Goal: Task Accomplishment & Management: Use online tool/utility

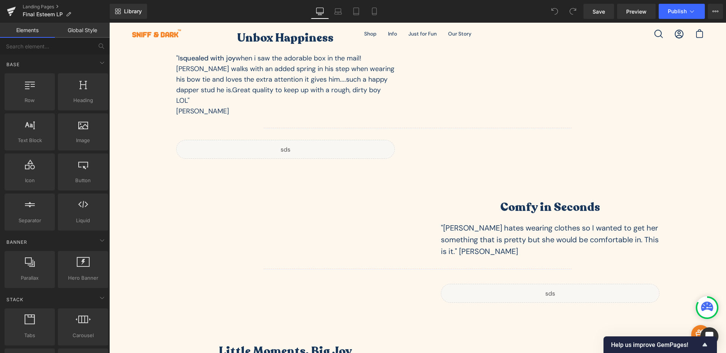
scroll to position [2053, 0]
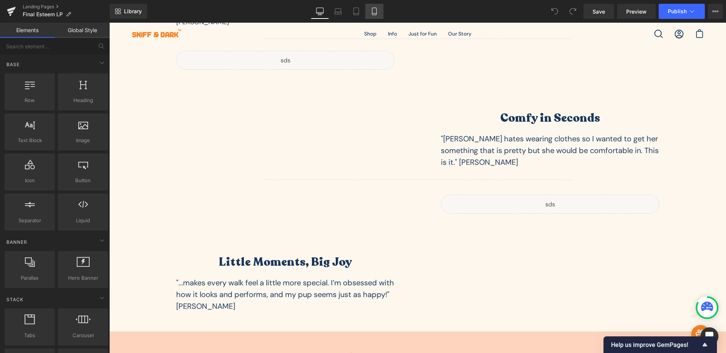
click at [379, 12] on link "Mobile" at bounding box center [374, 11] width 18 height 15
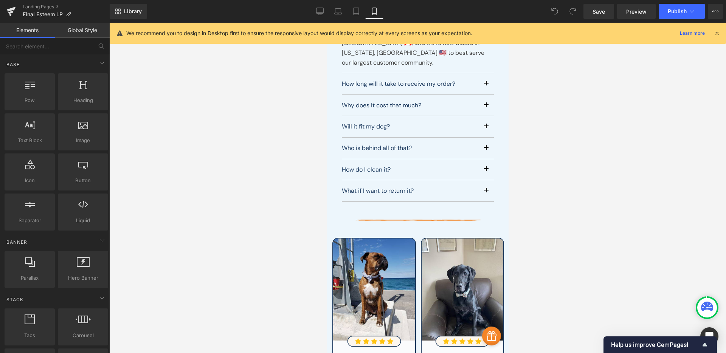
scroll to position [2965, 0]
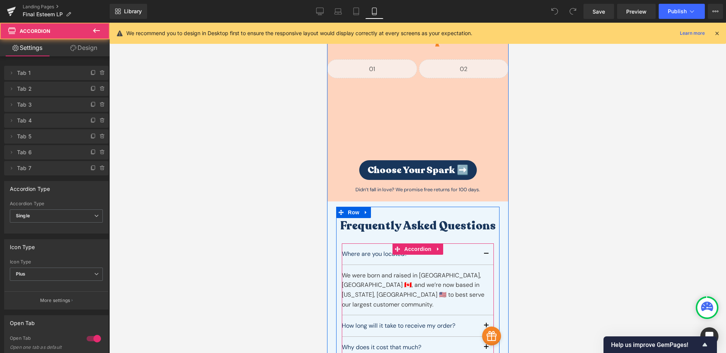
click at [400, 301] on div "How long will it take to receive my order? Text Block" at bounding box center [417, 326] width 152 height 22
click at [486, 301] on span "button" at bounding box center [486, 328] width 0 height 0
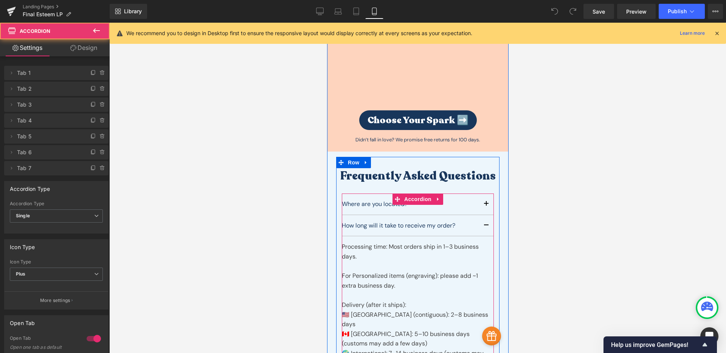
scroll to position [3276, 0]
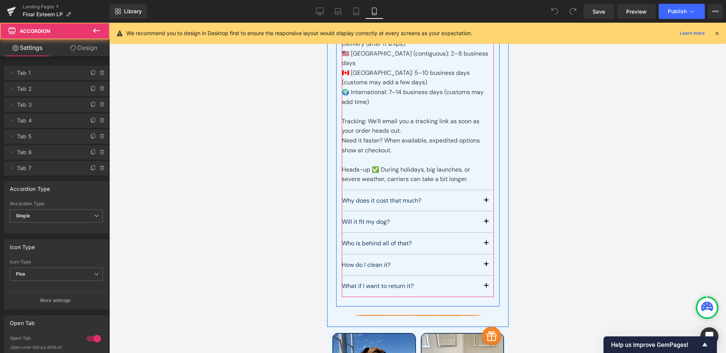
click at [484, 190] on button "button" at bounding box center [485, 200] width 15 height 21
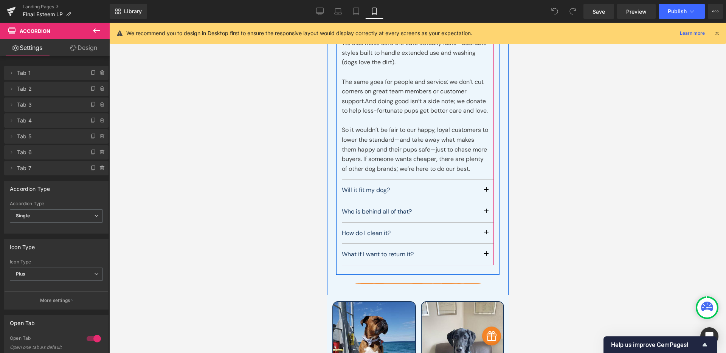
click at [483, 180] on button "button" at bounding box center [485, 190] width 15 height 21
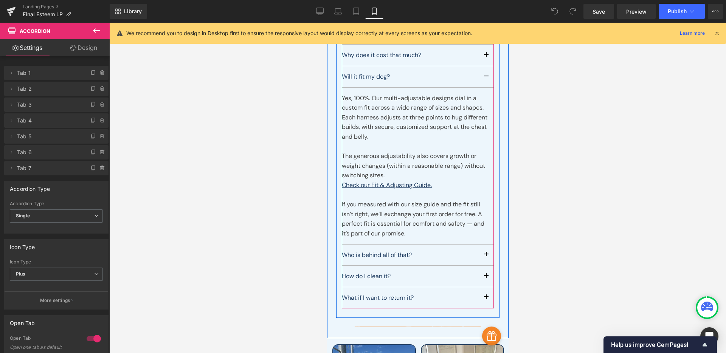
scroll to position [3214, 0]
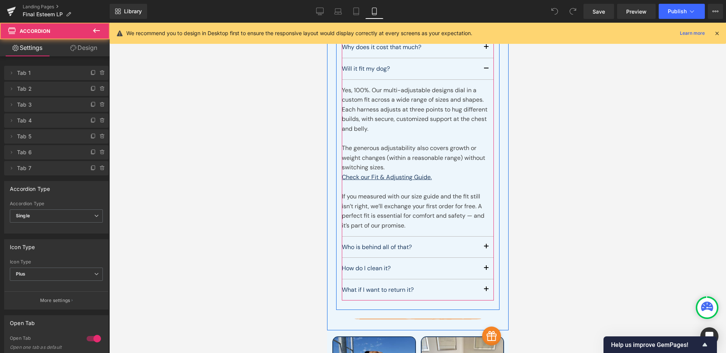
click at [479, 237] on button "button" at bounding box center [485, 247] width 15 height 21
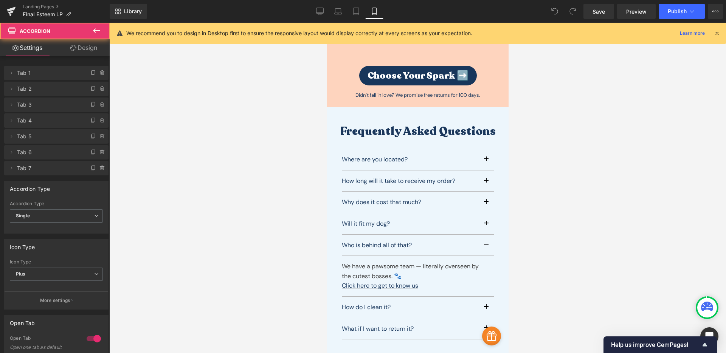
scroll to position [3057, 0]
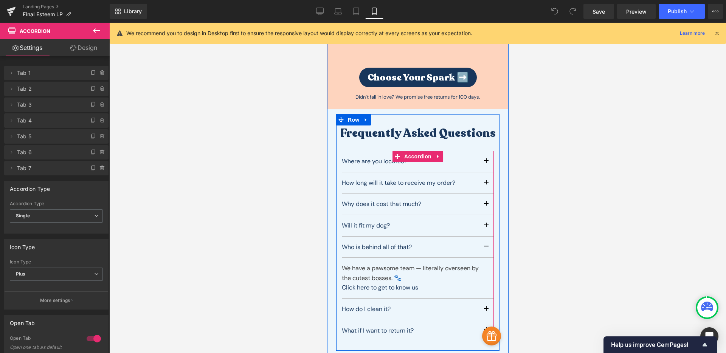
click at [480, 299] on button "button" at bounding box center [485, 309] width 15 height 21
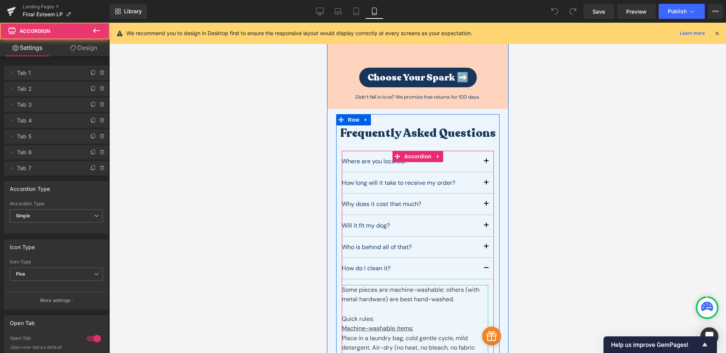
scroll to position [3232, 0]
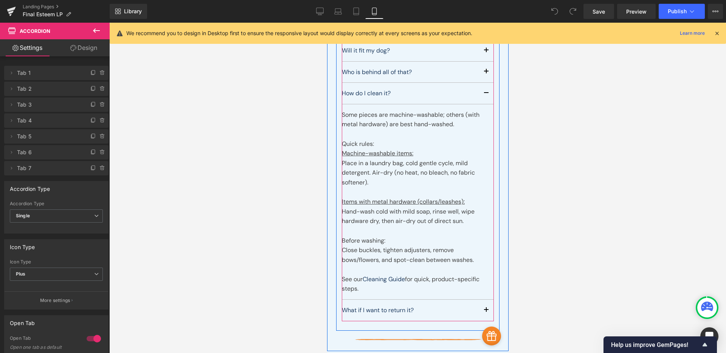
click at [478, 300] on button "button" at bounding box center [485, 310] width 15 height 21
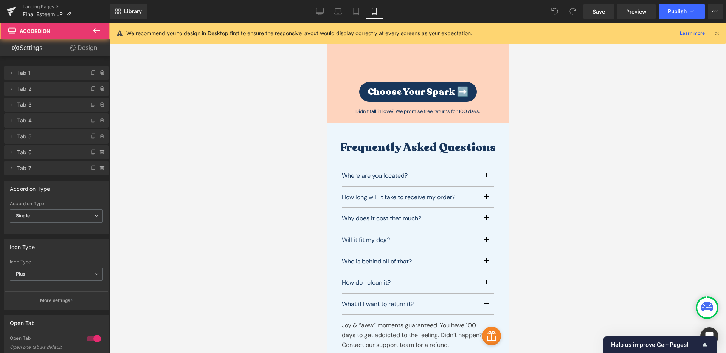
scroll to position [3037, 0]
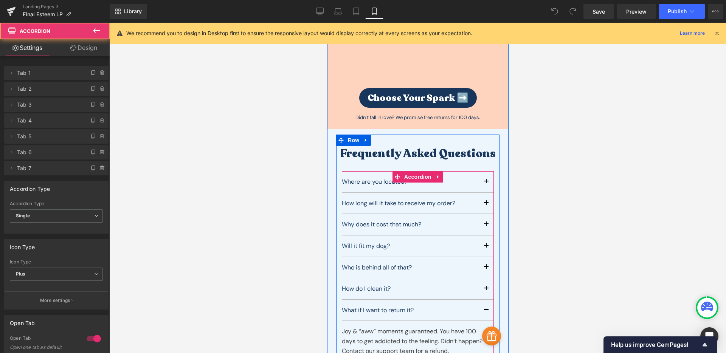
click at [480, 193] on button "button" at bounding box center [485, 203] width 15 height 21
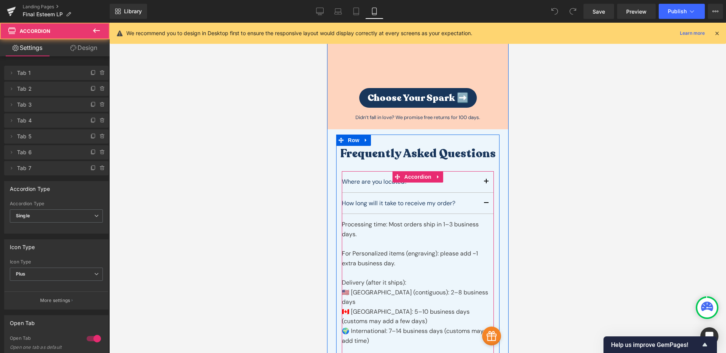
click at [480, 193] on button "button" at bounding box center [485, 203] width 15 height 21
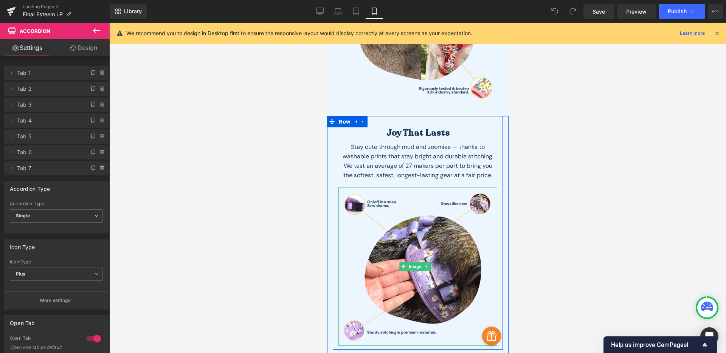
scroll to position [2453, 0]
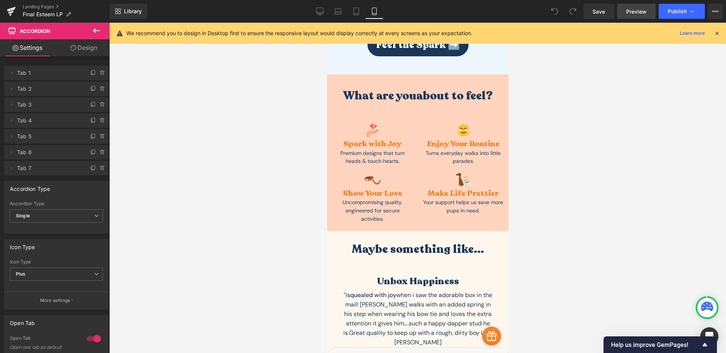
click at [555, 8] on span "Preview" at bounding box center [636, 12] width 20 height 8
click at [29, 6] on link "Landing Pages" at bounding box center [66, 7] width 87 height 6
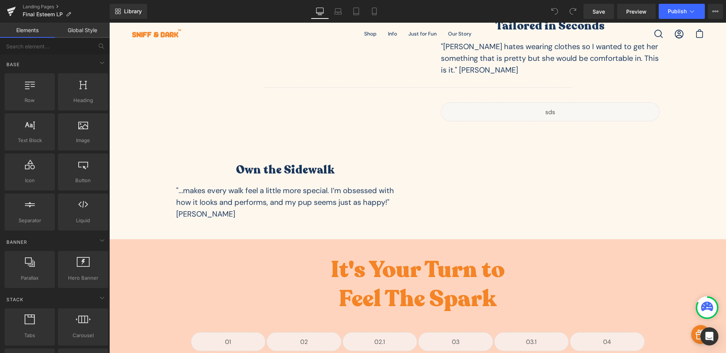
scroll to position [2016, 0]
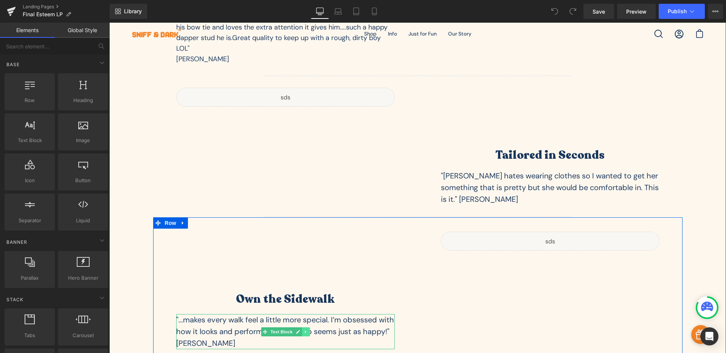
click at [302, 327] on link at bounding box center [306, 331] width 8 height 9
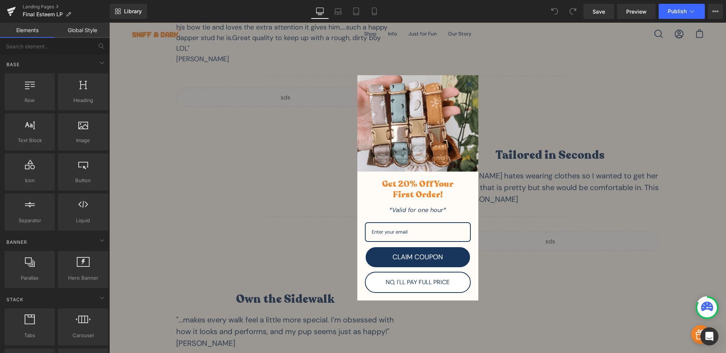
click at [469, 82] on icon "close icon" at bounding box center [469, 84] width 6 height 6
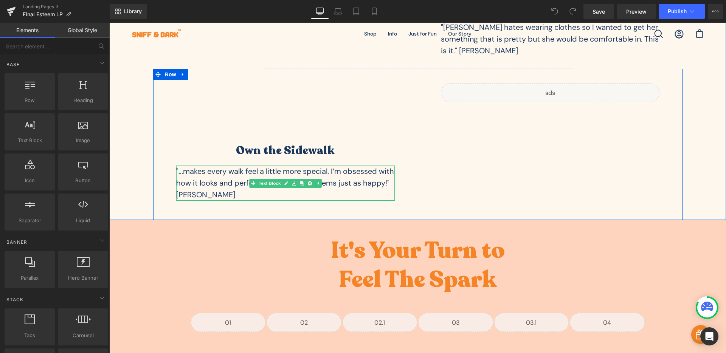
scroll to position [2140, 0]
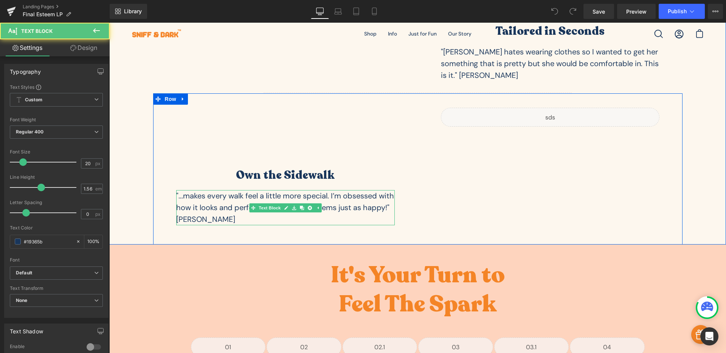
click at [318, 190] on div ""...makes every walk feel a little more special. I’m obsessed with how it looks…" at bounding box center [285, 208] width 219 height 36
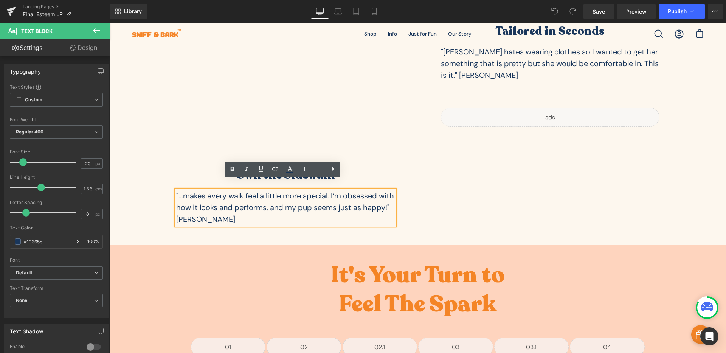
click at [293, 205] on div ""...makes every walk feel a little more special. I’m obsessed with how it looks…" at bounding box center [285, 208] width 219 height 36
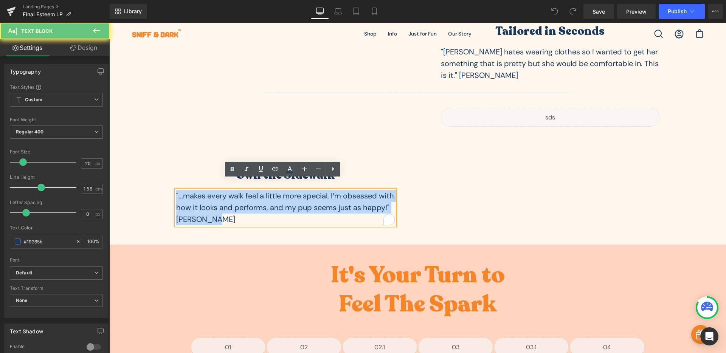
click at [293, 205] on div ""...makes every walk feel a little more special. I’m obsessed with how it looks…" at bounding box center [285, 208] width 219 height 36
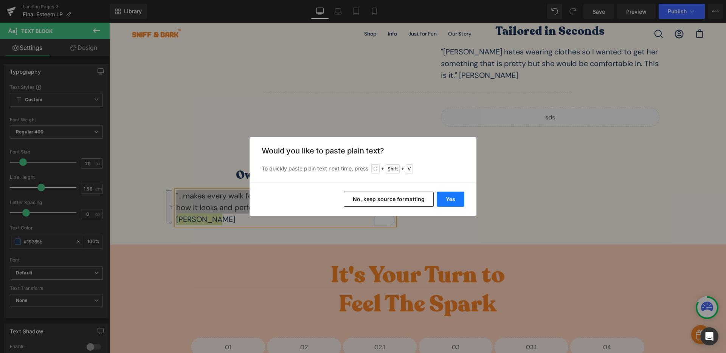
click at [444, 198] on button "Yes" at bounding box center [451, 199] width 28 height 15
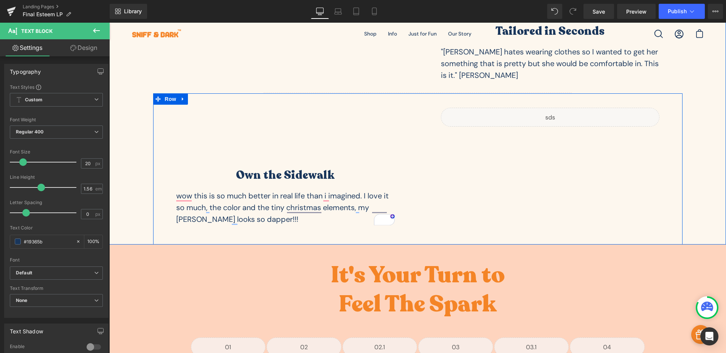
click at [332, 203] on div "wow this is so much better in real life than i imagined. I love it so much, the…" at bounding box center [285, 208] width 219 height 36
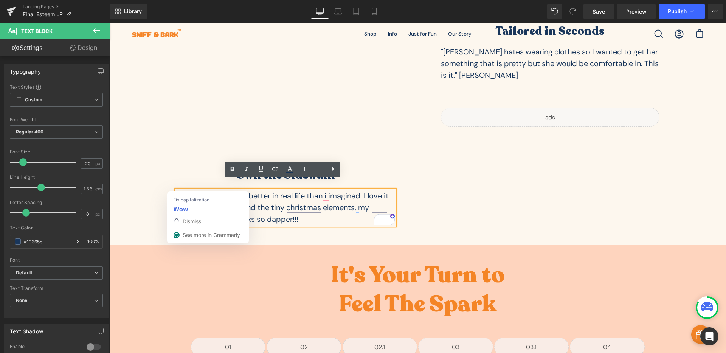
click at [180, 190] on div "wow this is so much better in real life than i imagined. I love it so much, the…" at bounding box center [285, 208] width 219 height 36
click at [176, 190] on div "Wow this is so much better in real life than i imagined. I love it so much, the…" at bounding box center [285, 208] width 219 height 36
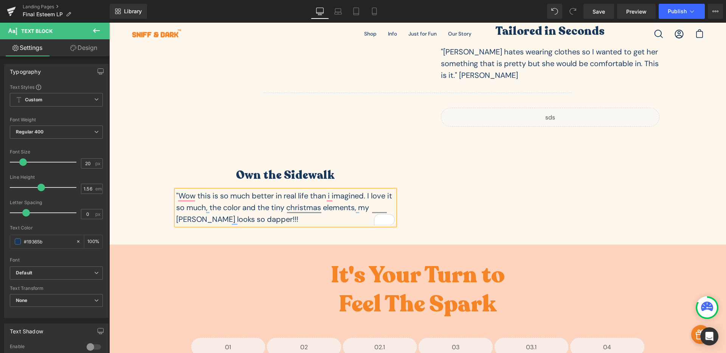
click at [248, 208] on div ""Wow this is so much better in real life than i imagined. I love it so much, th…" at bounding box center [285, 208] width 219 height 36
click at [378, 11] on icon at bounding box center [374, 12] width 8 height 8
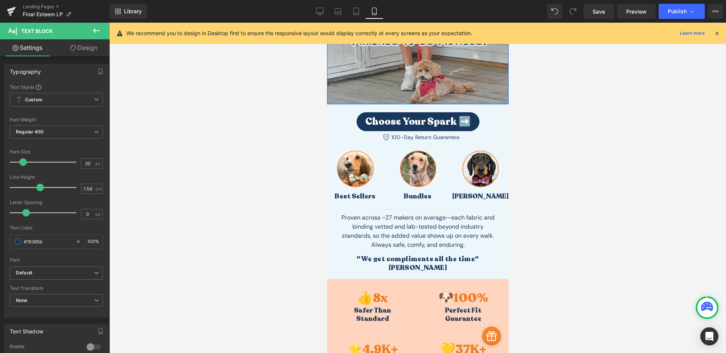
scroll to position [159, 0]
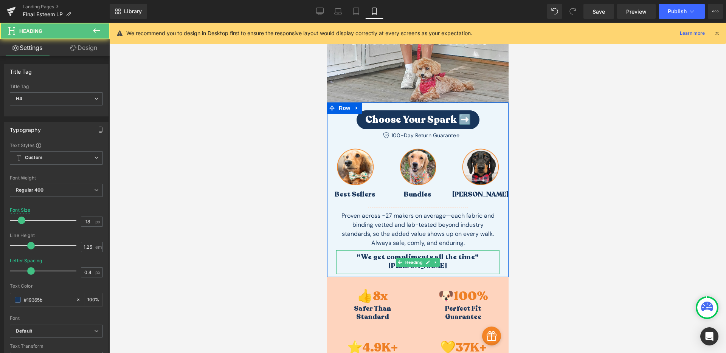
click at [447, 258] on h4 ""We get compliments all the time" Selina P." at bounding box center [417, 261] width 163 height 17
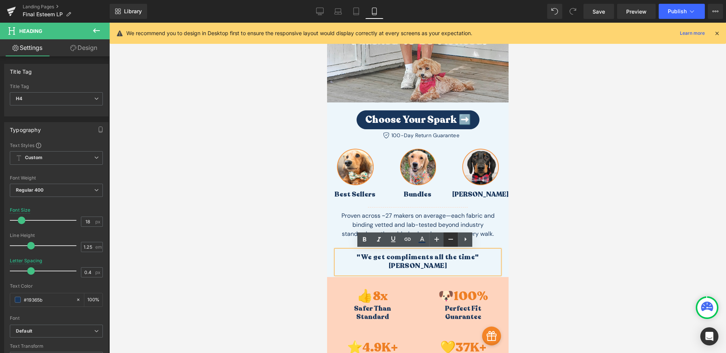
click at [449, 243] on icon at bounding box center [450, 239] width 9 height 9
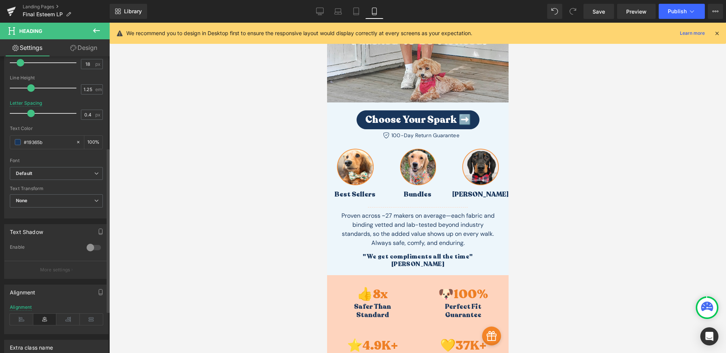
scroll to position [164, 0]
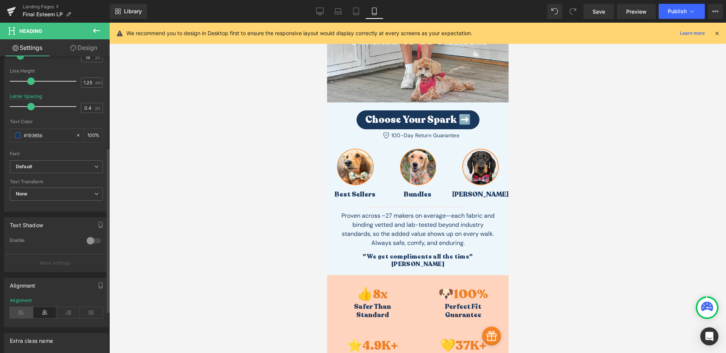
click at [26, 313] on icon at bounding box center [21, 312] width 23 height 11
click at [34, 313] on icon at bounding box center [44, 312] width 23 height 11
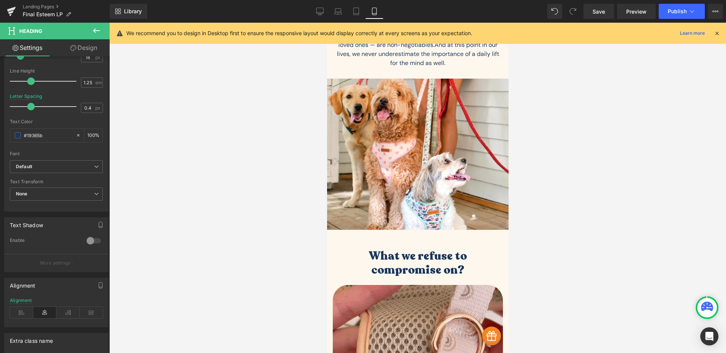
scroll to position [688, 0]
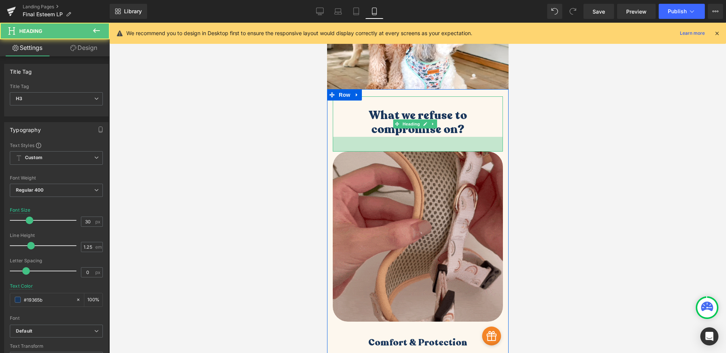
drag, startPoint x: 451, startPoint y: 131, endPoint x: 451, endPoint y: 138, distance: 7.2
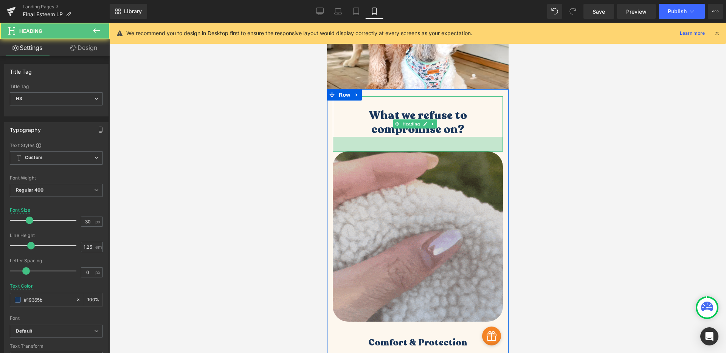
click at [451, 138] on div "39px" at bounding box center [417, 144] width 170 height 15
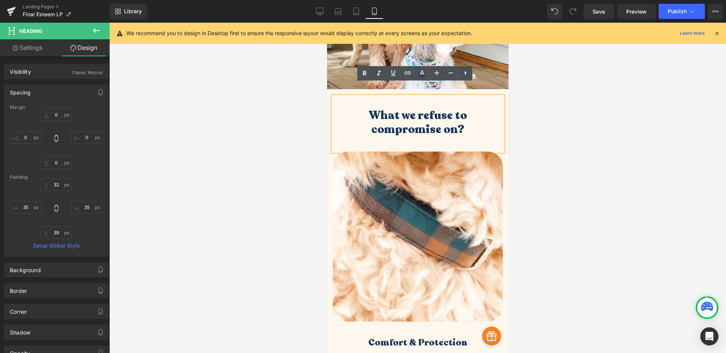
click at [551, 141] on div at bounding box center [417, 188] width 617 height 330
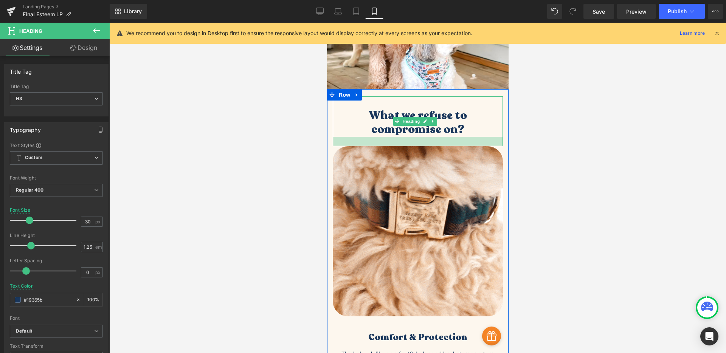
drag, startPoint x: 457, startPoint y: 133, endPoint x: 456, endPoint y: 127, distance: 5.3
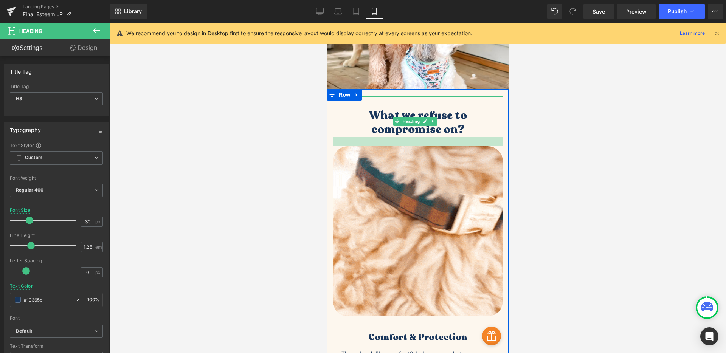
click at [456, 137] on div at bounding box center [417, 141] width 170 height 9
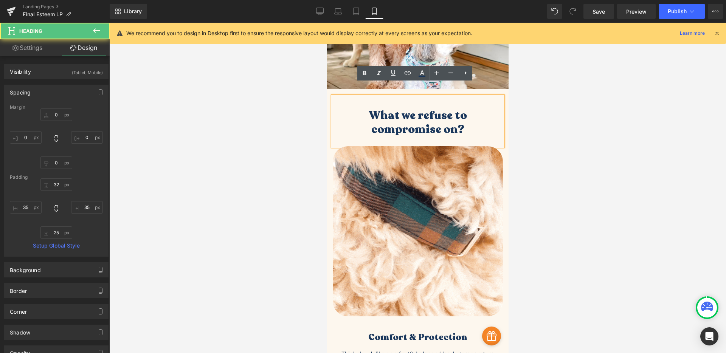
click at [547, 130] on div at bounding box center [417, 188] width 617 height 330
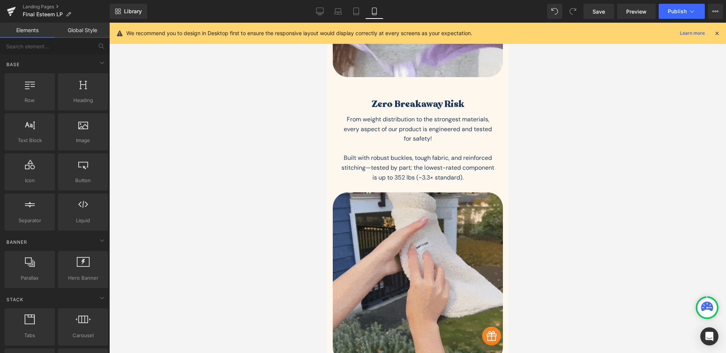
scroll to position [1359, 0]
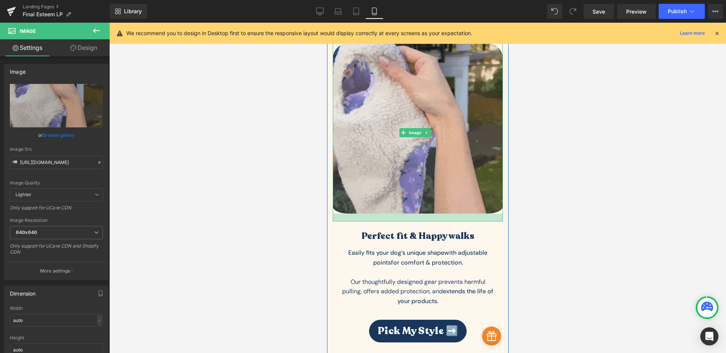
drag, startPoint x: 451, startPoint y: 182, endPoint x: 451, endPoint y: 190, distance: 7.9
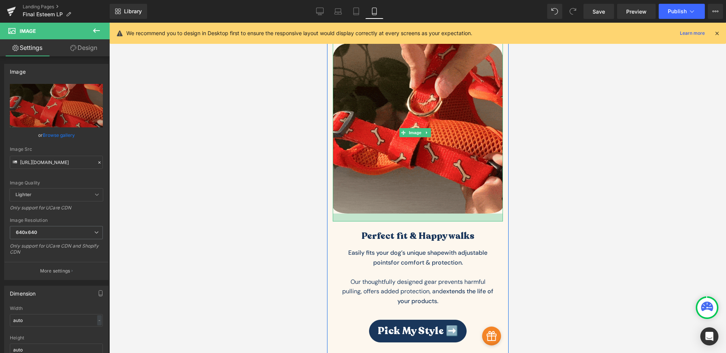
click at [451, 214] on div at bounding box center [417, 218] width 170 height 8
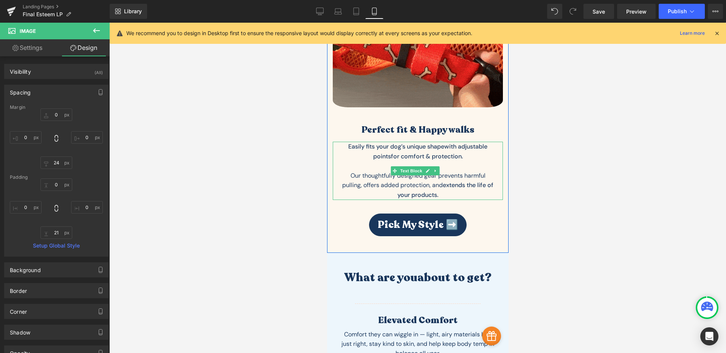
scroll to position [1559, 0]
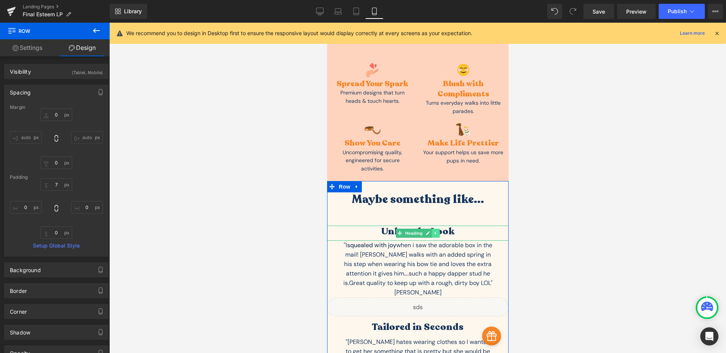
scroll to position [2641, 0]
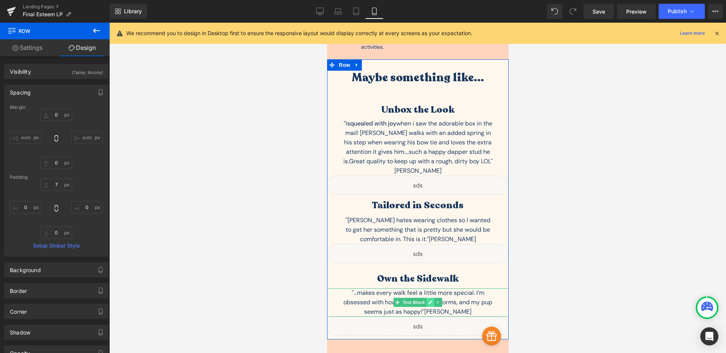
click at [428, 300] on icon at bounding box center [430, 302] width 4 height 5
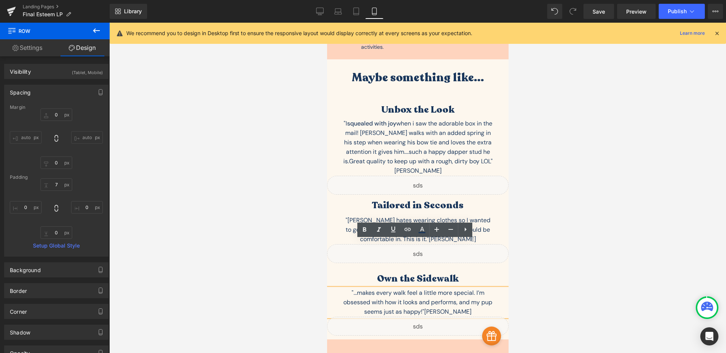
click at [428, 288] on div ""...makes every walk feel a little more special. I’m obsessed with how it looks…" at bounding box center [417, 302] width 181 height 28
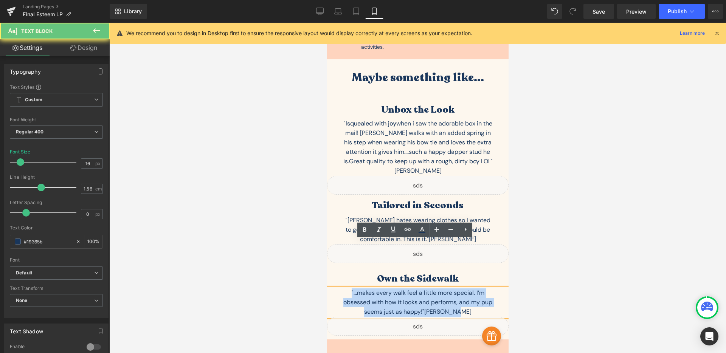
click at [428, 288] on div ""...makes every walk feel a little more special. I’m obsessed with how it looks…" at bounding box center [417, 302] width 181 height 28
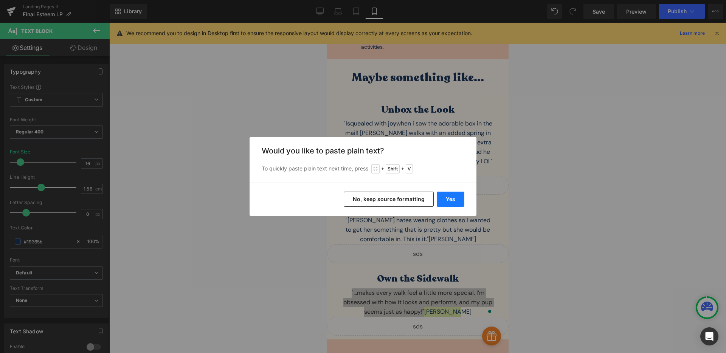
click at [450, 197] on button "Yes" at bounding box center [451, 199] width 28 height 15
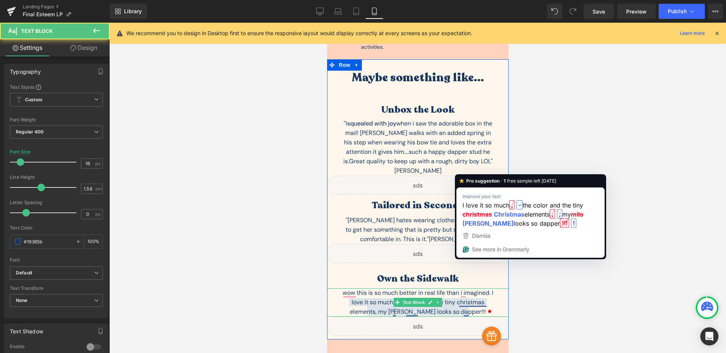
click at [467, 288] on div "wow this is so much better in real life than i imagined. I love it so much, the…" at bounding box center [417, 302] width 181 height 28
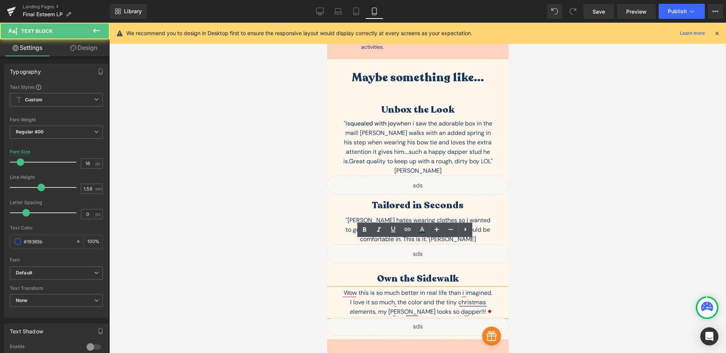
click at [339, 288] on div "Wow this is so much better in real life than i imagined. I love it so much, the…" at bounding box center [417, 302] width 181 height 28
click at [481, 288] on div ""Wow this is so much better in real life than i imagined. I love it so much, th…" at bounding box center [417, 302] width 181 height 28
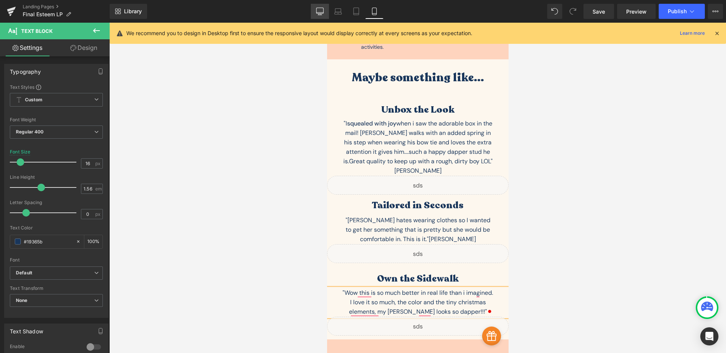
click at [325, 13] on link "Desktop" at bounding box center [320, 11] width 18 height 15
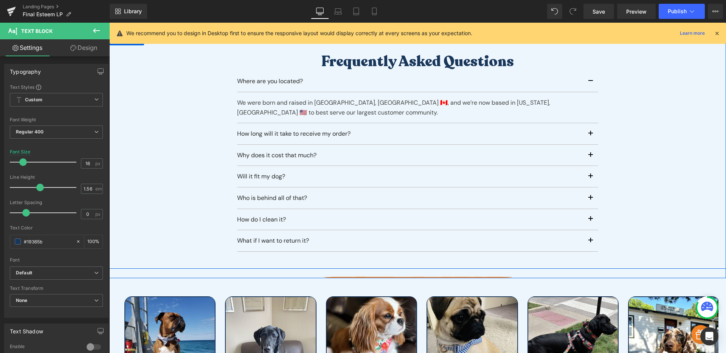
scroll to position [2132, 0]
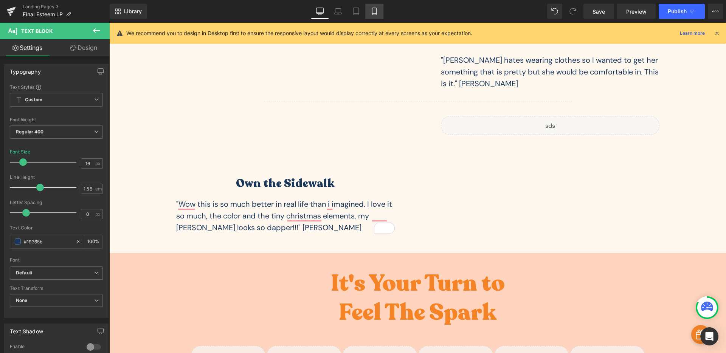
click at [376, 9] on icon at bounding box center [374, 12] width 8 height 8
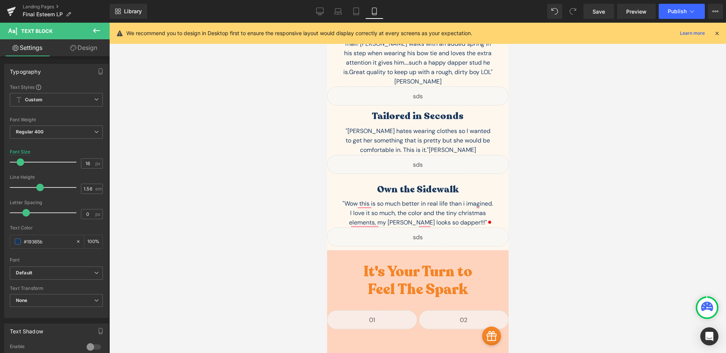
scroll to position [2747, 0]
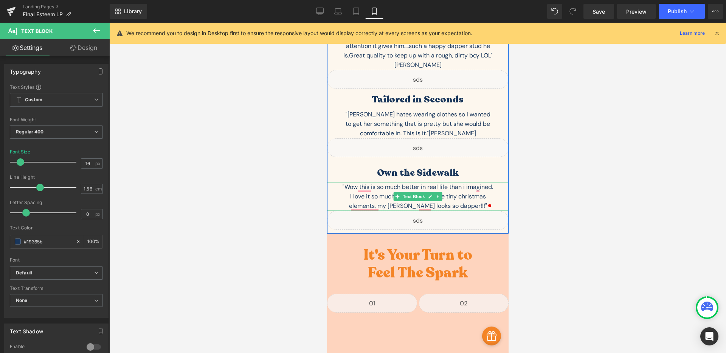
click at [470, 183] on div ""Wow this is so much better in real life than i imagined. I love it so much, th…" at bounding box center [417, 197] width 181 height 28
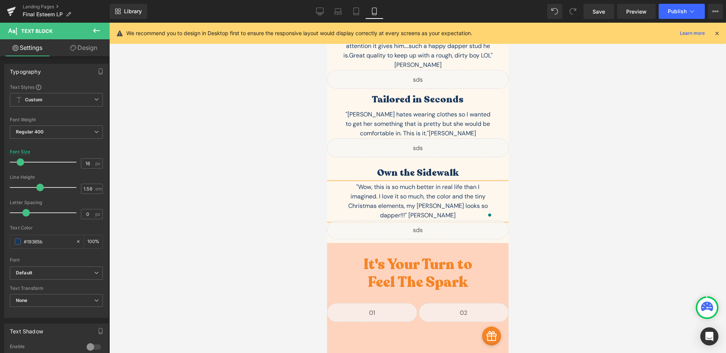
click at [537, 150] on div at bounding box center [417, 188] width 617 height 330
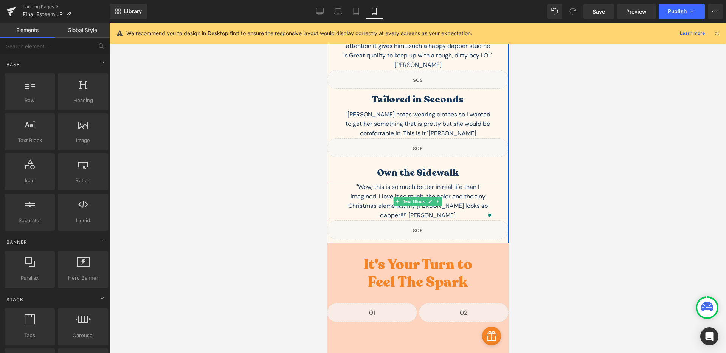
click at [368, 183] on div ""Wow, this is so much better in real life than I imagined. I love it so much, t…" at bounding box center [417, 202] width 181 height 38
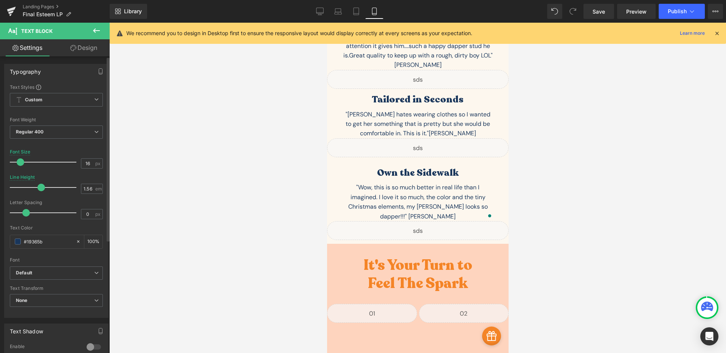
click at [40, 188] on span at bounding box center [41, 188] width 8 height 8
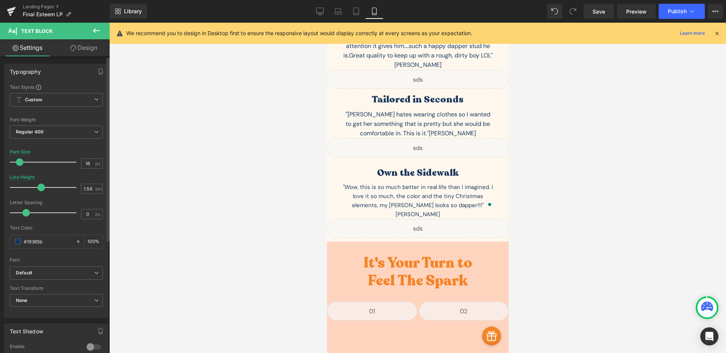
click at [19, 161] on span at bounding box center [20, 162] width 8 height 8
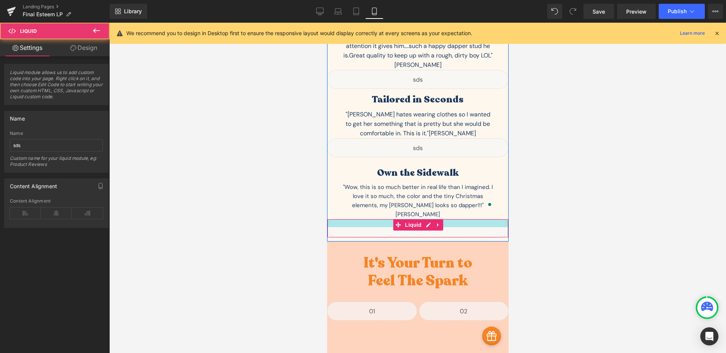
click at [480, 219] on div at bounding box center [417, 223] width 181 height 8
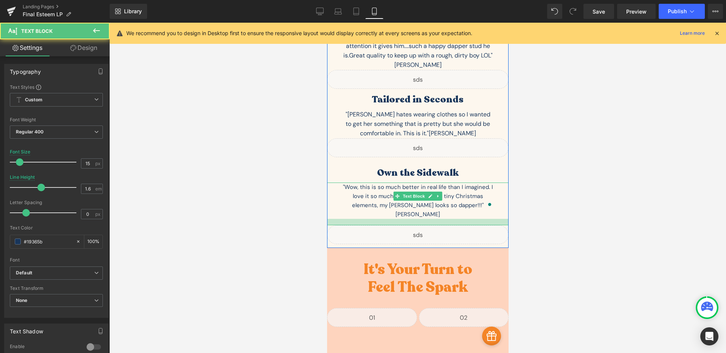
drag, startPoint x: 475, startPoint y: 159, endPoint x: 475, endPoint y: 166, distance: 6.4
click at [475, 219] on div at bounding box center [417, 222] width 181 height 6
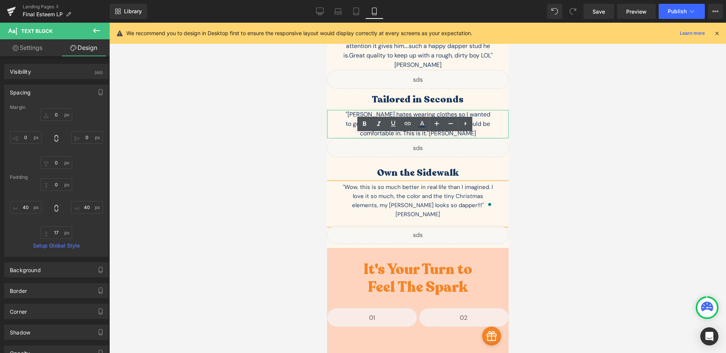
click at [453, 110] on div ""Phoebe hates wearing clothes so I wanted to get her something that is pretty b…" at bounding box center [417, 124] width 151 height 28
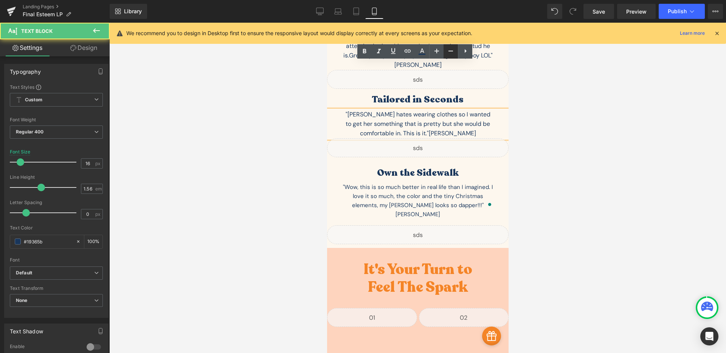
click at [450, 53] on icon at bounding box center [450, 51] width 9 height 9
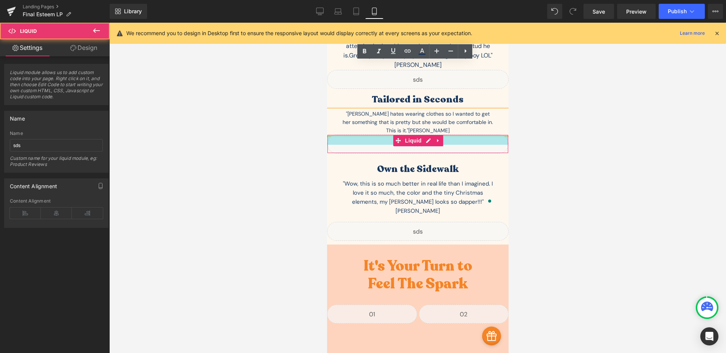
click at [443, 135] on div at bounding box center [417, 140] width 181 height 10
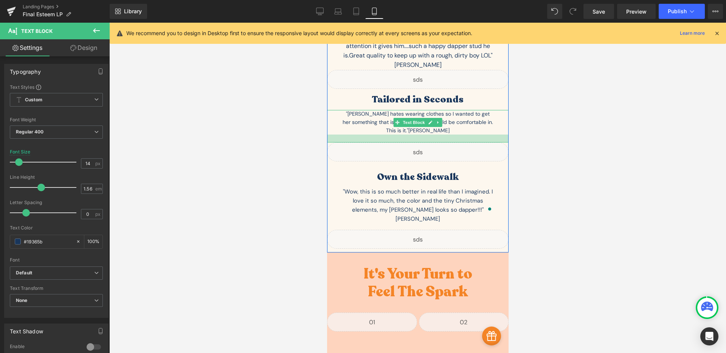
drag, startPoint x: 442, startPoint y: 84, endPoint x: 443, endPoint y: 92, distance: 7.9
click at [443, 135] on div at bounding box center [417, 139] width 181 height 8
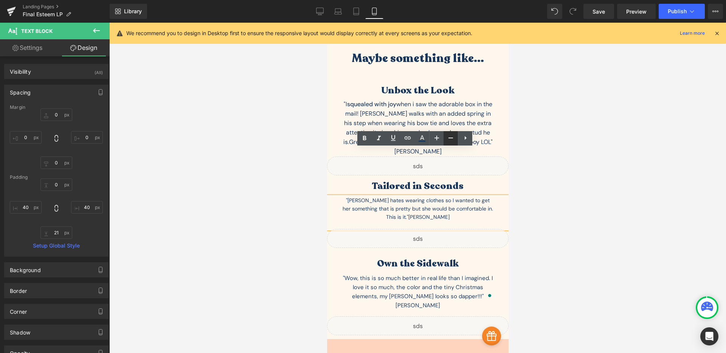
scroll to position [2660, 0]
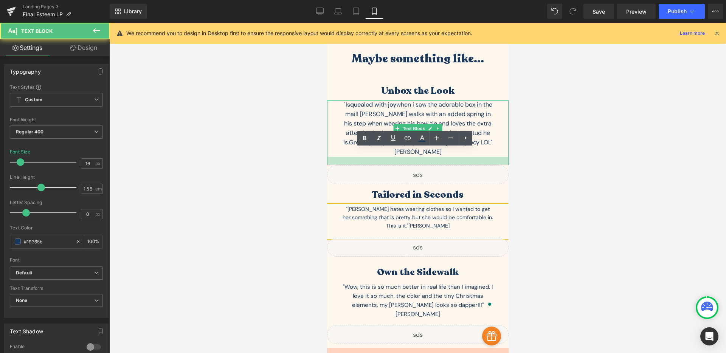
drag, startPoint x: 454, startPoint y: 106, endPoint x: 454, endPoint y: 115, distance: 8.3
click at [454, 157] on div at bounding box center [417, 161] width 181 height 8
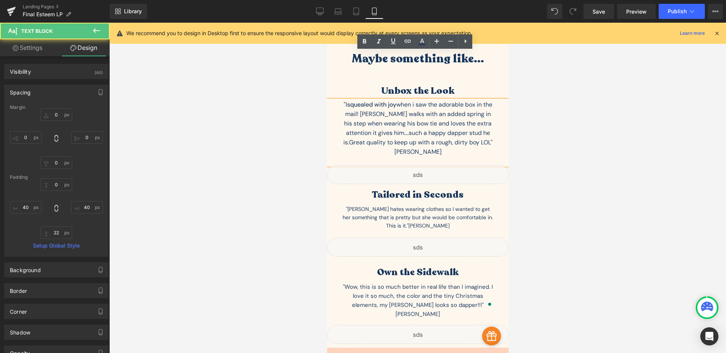
click at [463, 100] on p ""I squealed with joy when i saw the adorable box in the mail! Gunner walks with…" at bounding box center [417, 128] width 151 height 57
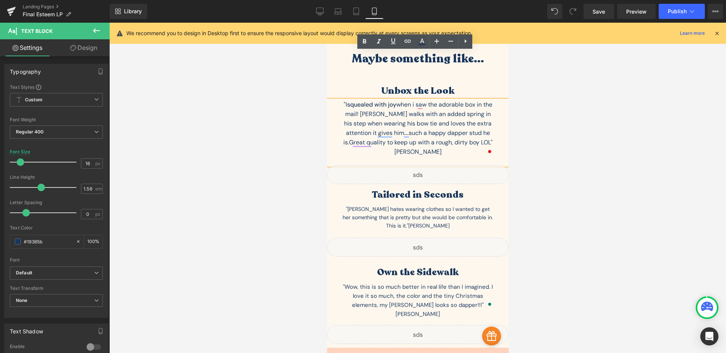
click at [433, 100] on p ""I squealed with joy when i saw the adorable box in the mail! Gunner walks with…" at bounding box center [417, 128] width 151 height 57
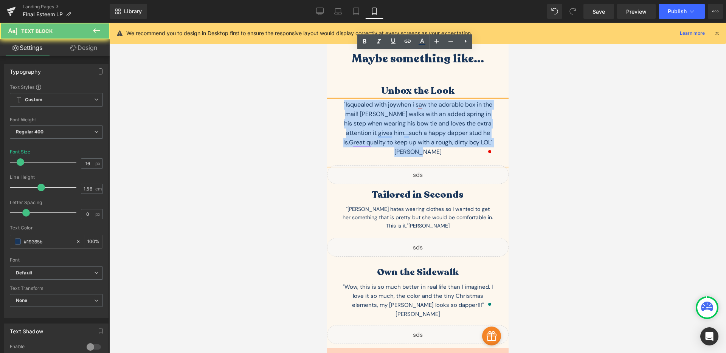
click at [433, 100] on p ""I squealed with joy when i saw the adorable box in the mail! Gunner walks with…" at bounding box center [417, 128] width 151 height 57
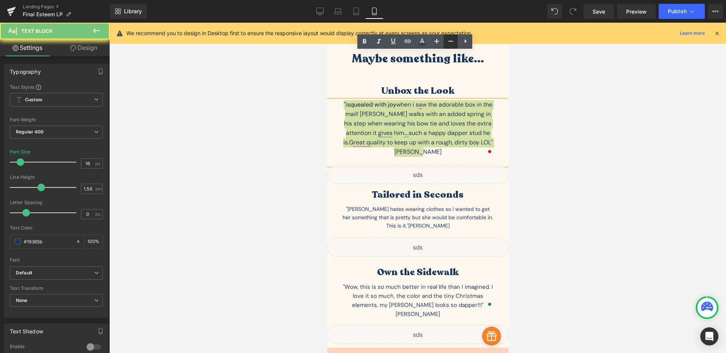
click at [450, 40] on icon at bounding box center [450, 41] width 9 height 9
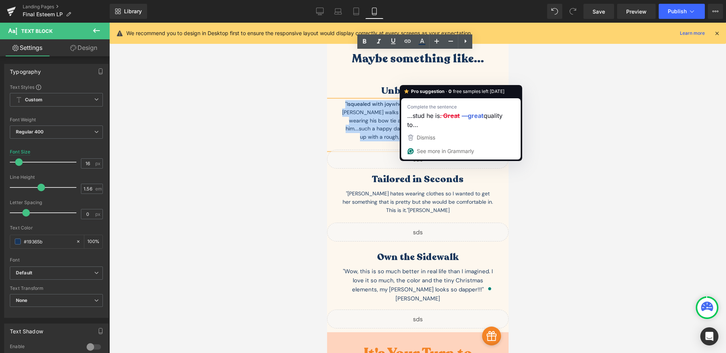
click at [383, 100] on p ""I squealed with joy when i saw the adorable box in the mail! Gunner walks with…" at bounding box center [417, 120] width 151 height 41
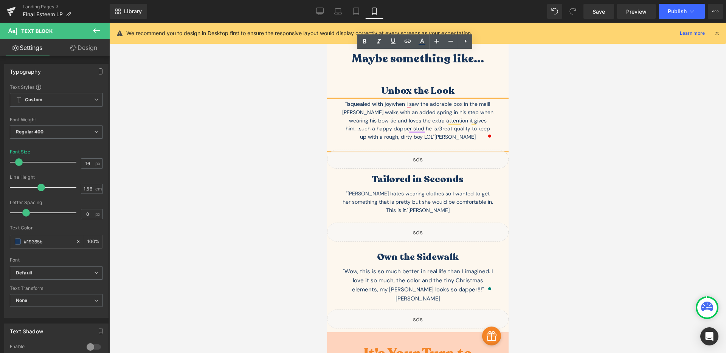
click at [264, 110] on div at bounding box center [417, 188] width 617 height 330
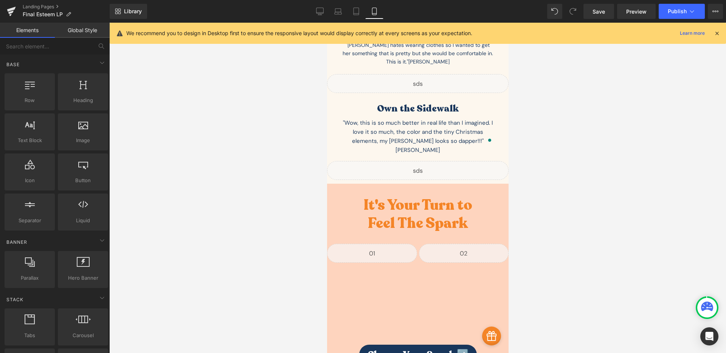
scroll to position [2821, 0]
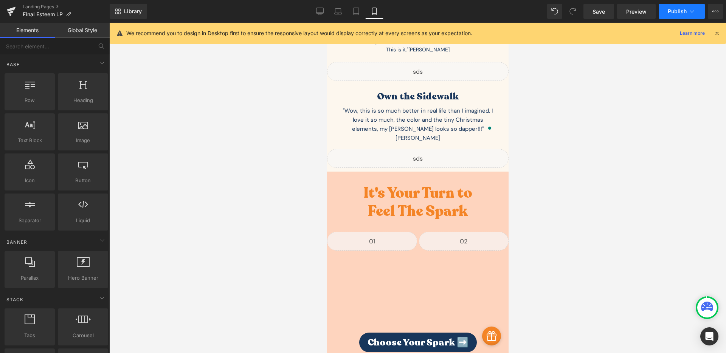
click at [676, 10] on span "Publish" at bounding box center [677, 11] width 19 height 6
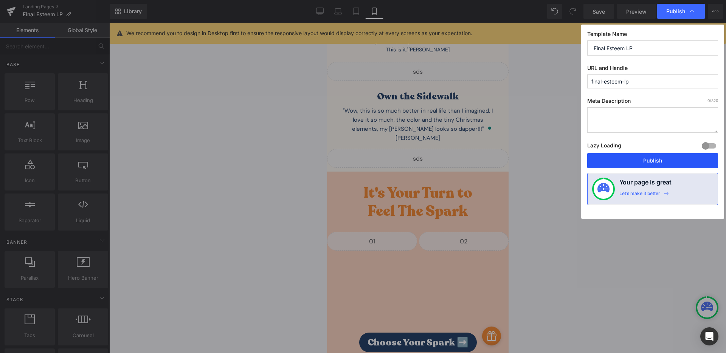
drag, startPoint x: 648, startPoint y: 165, endPoint x: 40, endPoint y: 228, distance: 611.1
click at [648, 165] on button "Publish" at bounding box center [652, 160] width 131 height 15
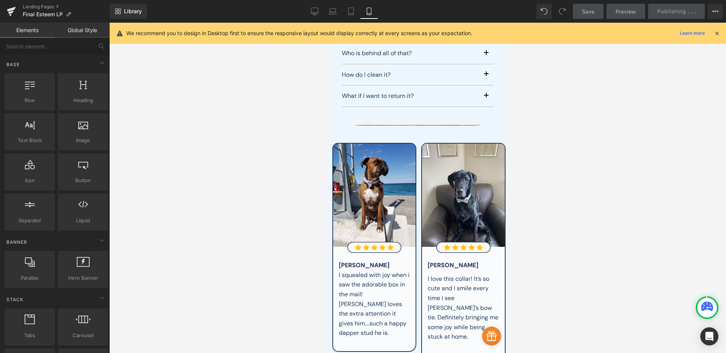
scroll to position [3351, 0]
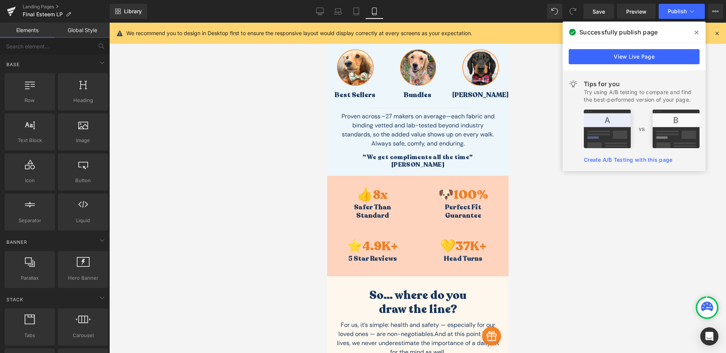
scroll to position [139, 0]
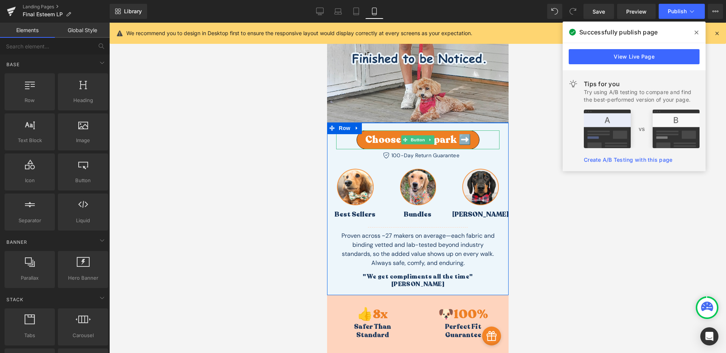
click at [439, 140] on span "Choose Your Spark ➡️" at bounding box center [417, 140] width 105 height 8
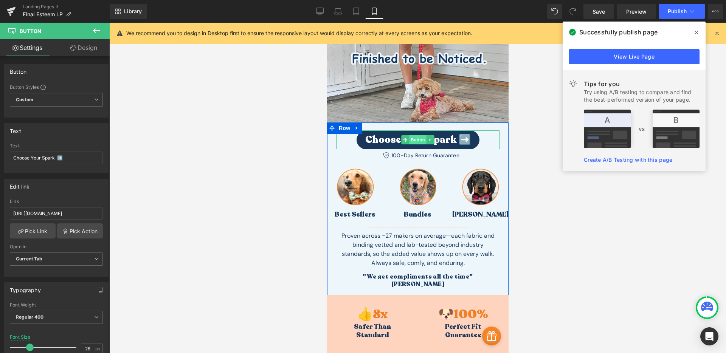
click at [415, 139] on span "Button" at bounding box center [417, 139] width 17 height 9
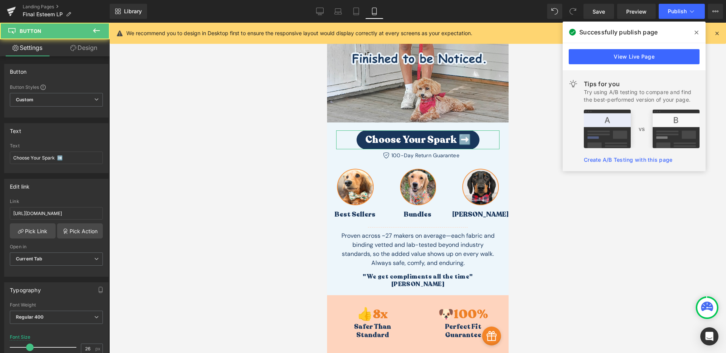
click at [97, 45] on link "Design" at bounding box center [83, 47] width 55 height 17
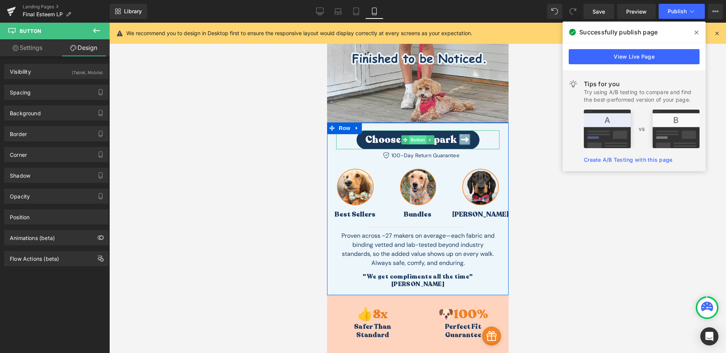
click at [412, 136] on span "Button" at bounding box center [417, 139] width 17 height 9
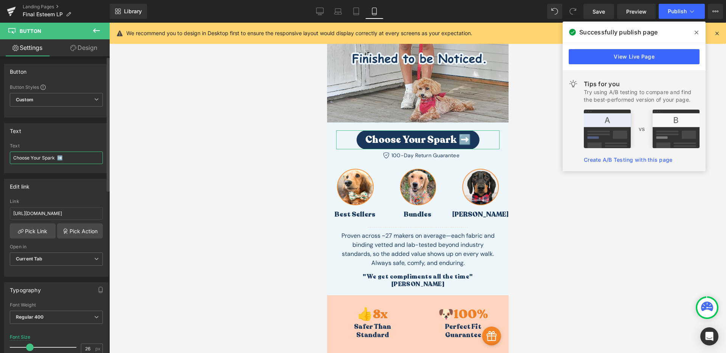
drag, startPoint x: 54, startPoint y: 160, endPoint x: 45, endPoint y: 160, distance: 9.1
click at [45, 160] on input "Choose Your Spark ➡️" at bounding box center [56, 158] width 93 height 12
type input "Choose Your Style ➡️"
click at [243, 124] on div at bounding box center [417, 188] width 617 height 330
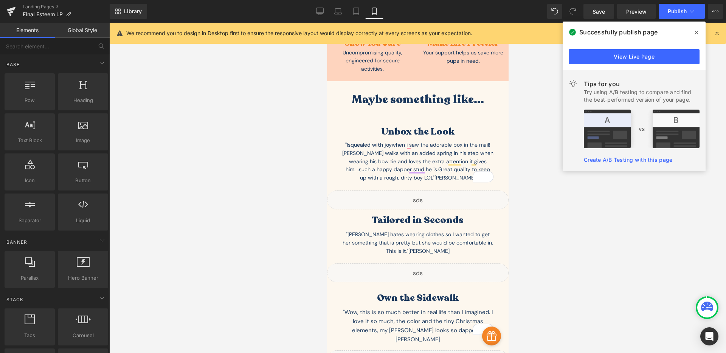
scroll to position [2620, 0]
click at [676, 10] on span "Publish" at bounding box center [677, 11] width 19 height 6
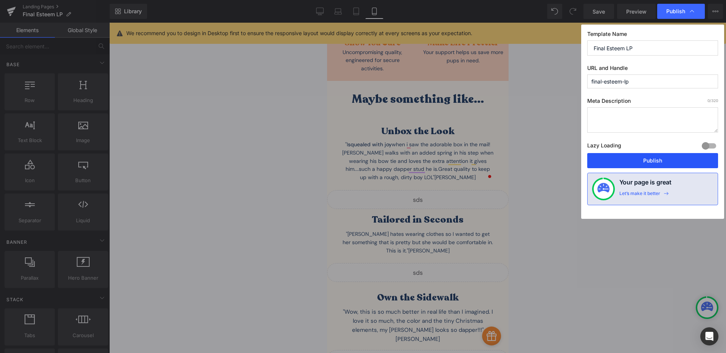
click at [652, 161] on button "Publish" at bounding box center [652, 160] width 131 height 15
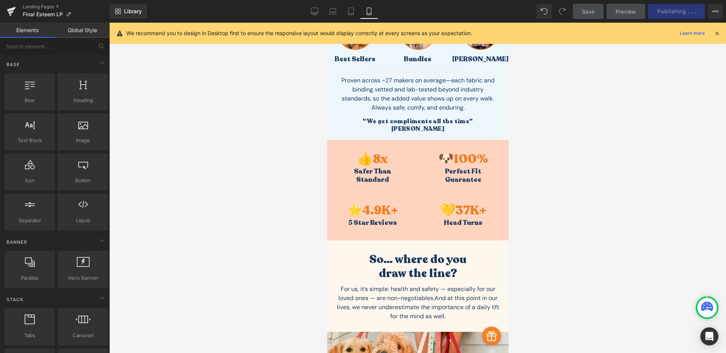
scroll to position [300, 0]
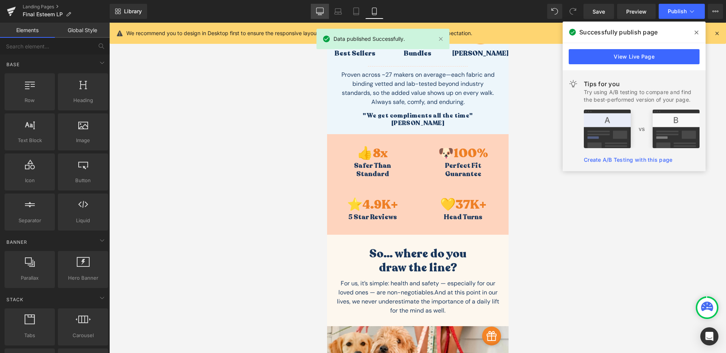
click at [317, 10] on icon at bounding box center [320, 12] width 8 height 8
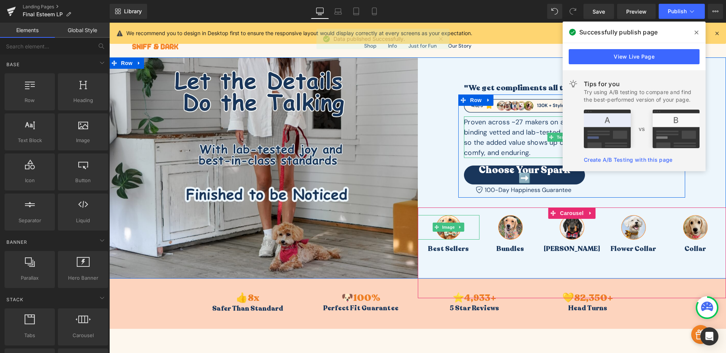
scroll to position [0, 0]
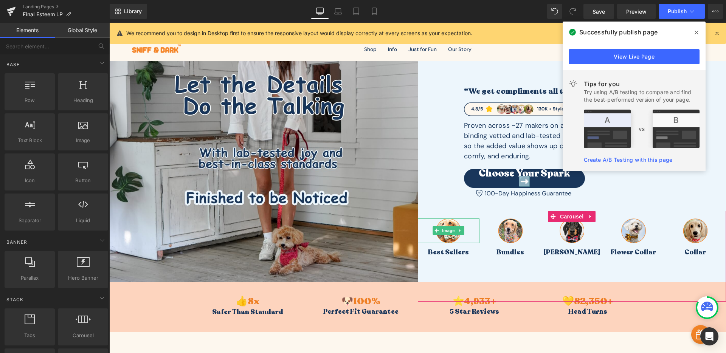
click at [693, 31] on span at bounding box center [696, 32] width 12 height 12
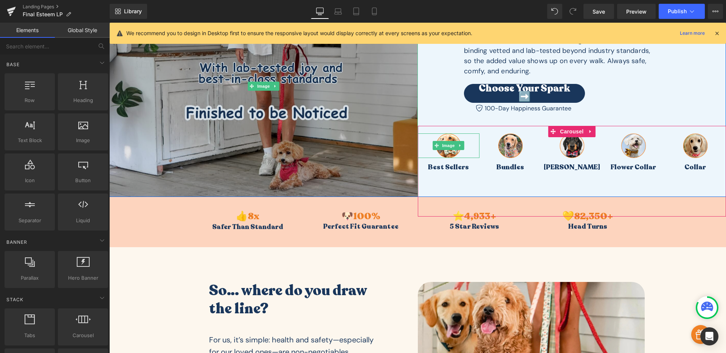
scroll to position [469, 0]
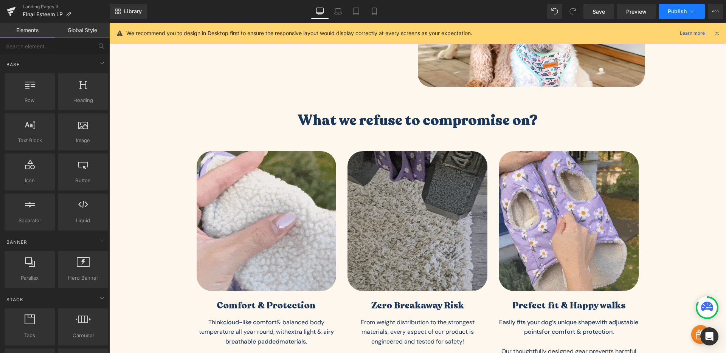
click at [676, 9] on span "Publish" at bounding box center [677, 11] width 19 height 6
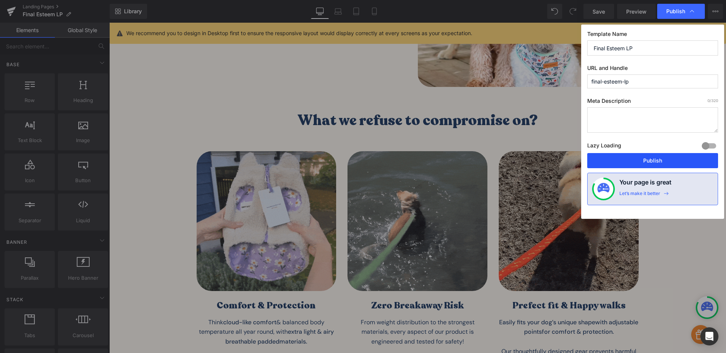
click at [667, 160] on button "Publish" at bounding box center [652, 160] width 131 height 15
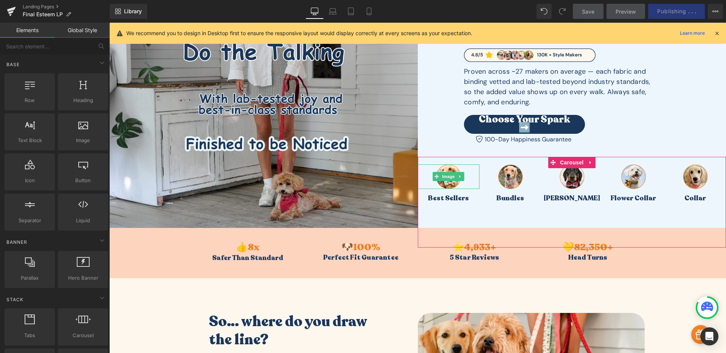
scroll to position [0, 0]
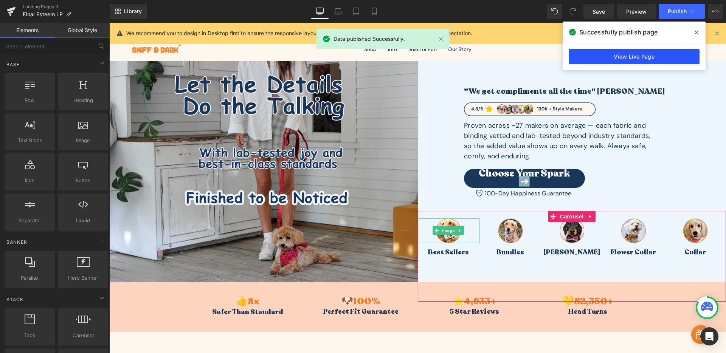
click at [647, 59] on link "View Live Page" at bounding box center [634, 56] width 131 height 15
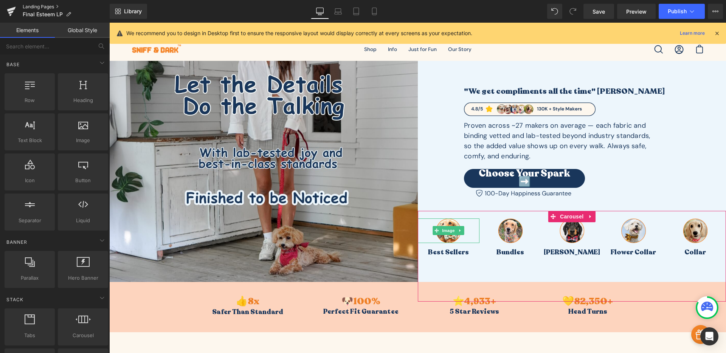
click at [34, 5] on link "Landing Pages" at bounding box center [66, 7] width 87 height 6
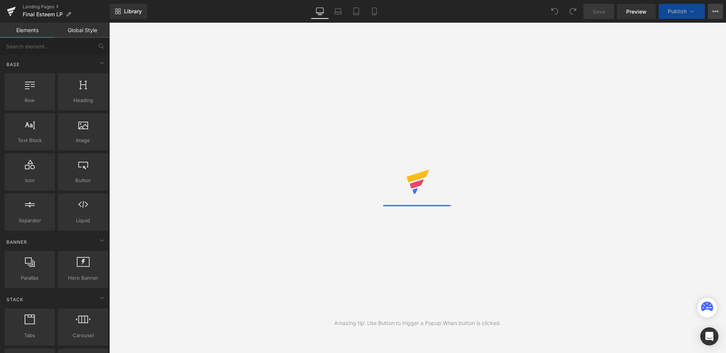
click at [711, 12] on button "View Live Page View with current Template Save Template to Library Schedule Pub…" at bounding box center [715, 11] width 15 height 15
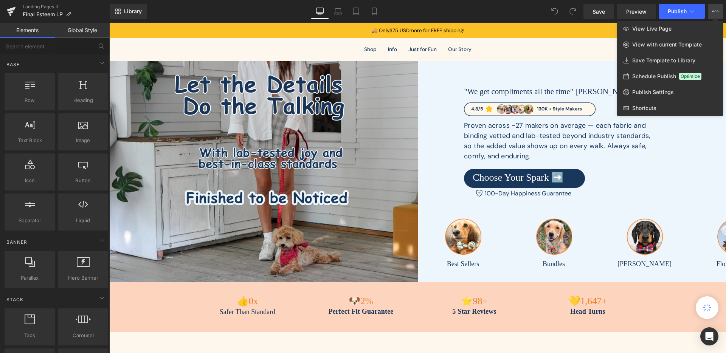
click at [558, 46] on div at bounding box center [417, 188] width 617 height 330
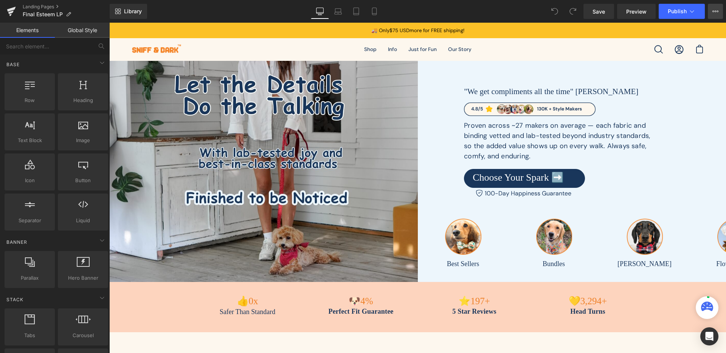
click at [718, 12] on button "View Live Page View with current Template Save Template to Library Schedule Pub…" at bounding box center [715, 11] width 15 height 15
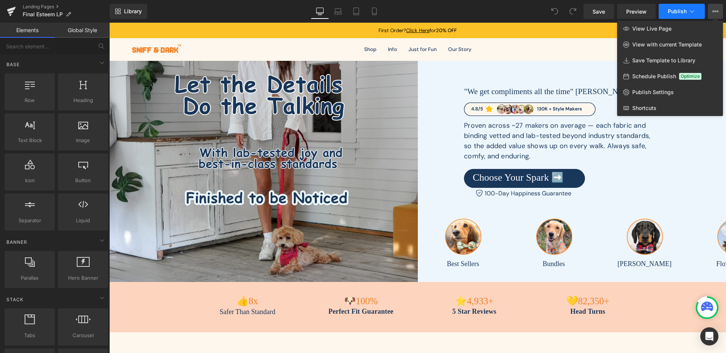
click at [692, 8] on icon at bounding box center [692, 12] width 8 height 8
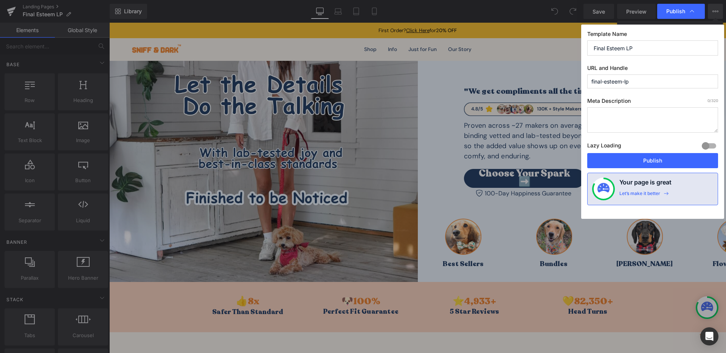
click at [615, 81] on input "final-esteem-lp" at bounding box center [652, 81] width 131 height 14
type input "dapper-dog"
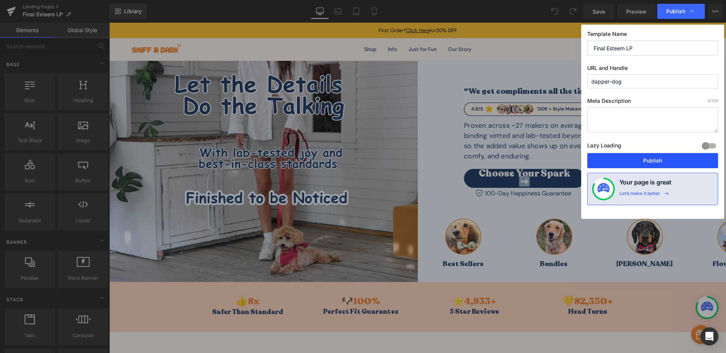
click at [669, 157] on button "Publish" at bounding box center [652, 160] width 131 height 15
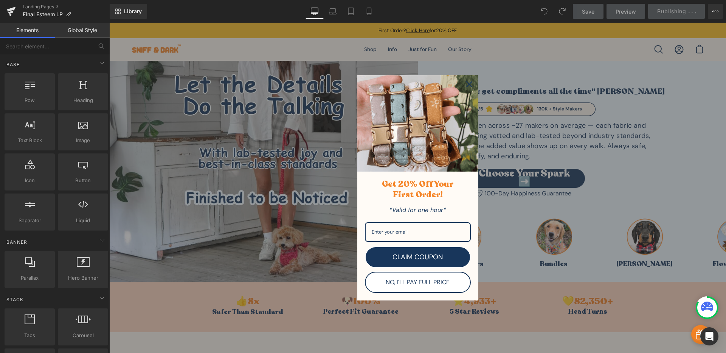
click at [467, 86] on icon "close icon" at bounding box center [469, 84] width 6 height 6
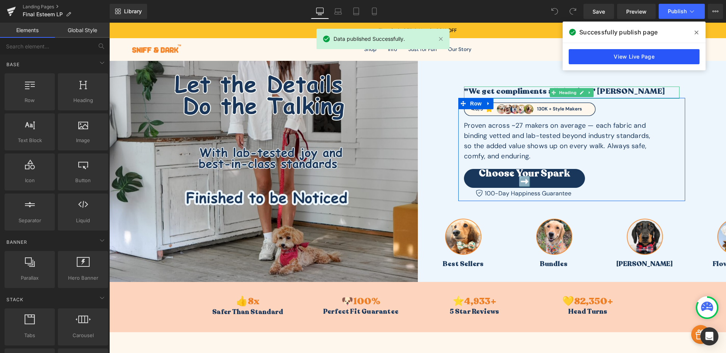
click at [630, 57] on link "View Live Page" at bounding box center [634, 56] width 131 height 15
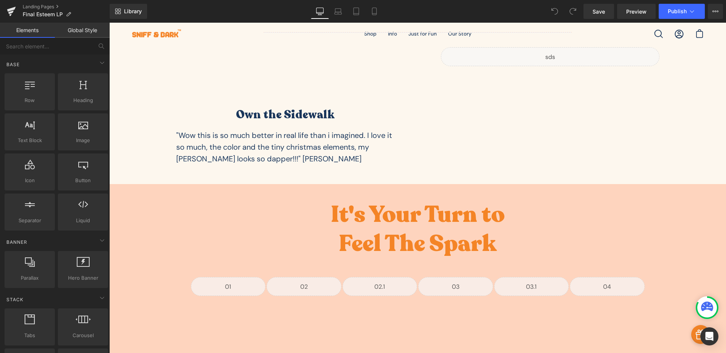
scroll to position [2547, 0]
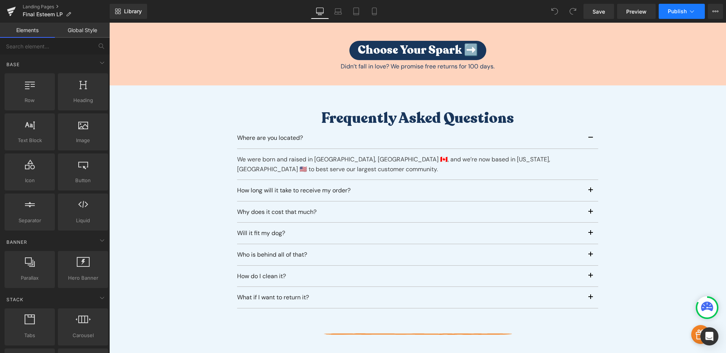
click at [686, 11] on span "Publish" at bounding box center [677, 11] width 19 height 6
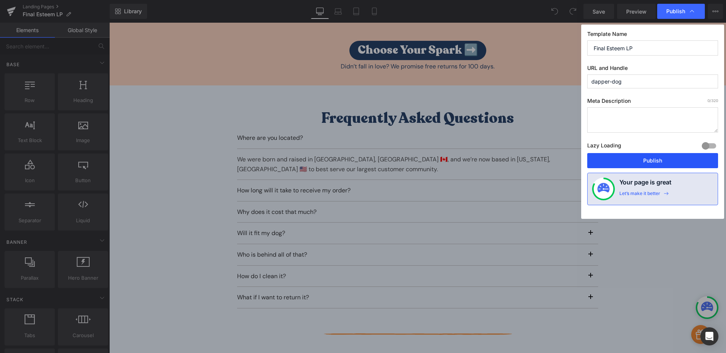
click at [654, 157] on button "Publish" at bounding box center [652, 160] width 131 height 15
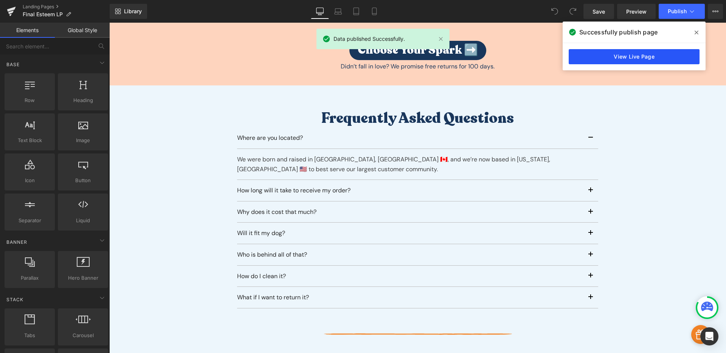
click at [673, 54] on link "View Live Page" at bounding box center [634, 56] width 131 height 15
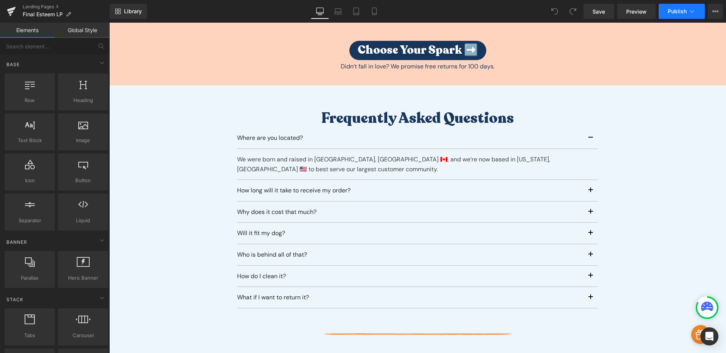
click at [672, 12] on span "Publish" at bounding box center [677, 11] width 19 height 6
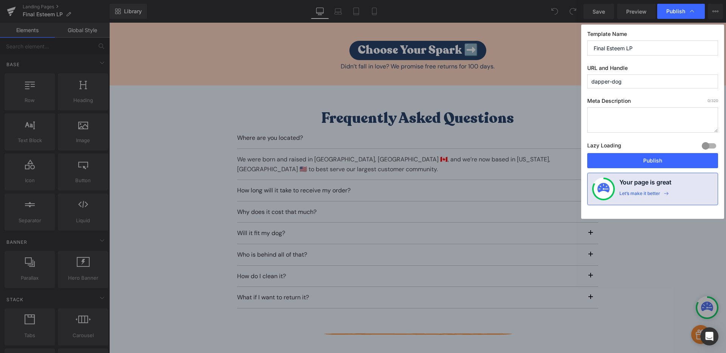
click at [642, 84] on input "dapper-dog" at bounding box center [652, 81] width 131 height 14
type input "dapper-pup"
drag, startPoint x: 700, startPoint y: 163, endPoint x: 610, endPoint y: 121, distance: 99.1
click at [700, 163] on button "Publish" at bounding box center [652, 160] width 131 height 15
